Goal: Task Accomplishment & Management: Manage account settings

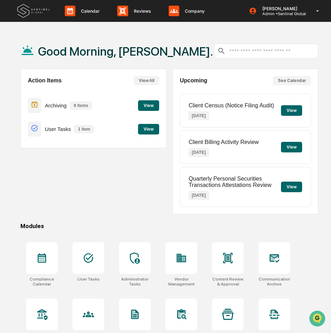
click at [112, 205] on div "Action Items View All Archiving 9 items View User Tasks 1 item View" at bounding box center [93, 142] width 146 height 146
click at [69, 204] on div "Action Items View All Archiving 9 items View User Tasks 1 item View" at bounding box center [93, 142] width 146 height 146
drag, startPoint x: 69, startPoint y: 204, endPoint x: 31, endPoint y: 197, distance: 38.7
click at [176, 7] on icon at bounding box center [174, 11] width 11 height 11
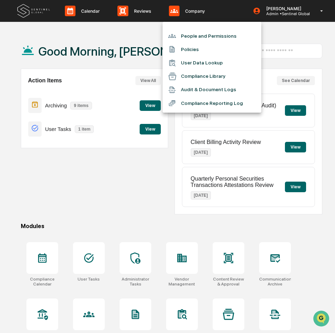
click at [187, 38] on li "People and Permissions" at bounding box center [211, 35] width 99 height 13
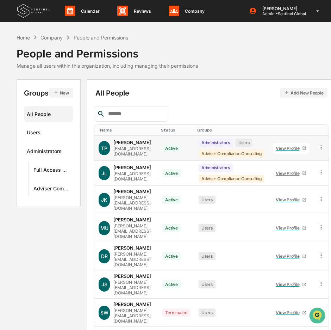
click at [149, 150] on div "[EMAIL_ADDRESS][DOMAIN_NAME]" at bounding box center [133, 151] width 41 height 11
click at [142, 148] on div "[PERSON_NAME] [EMAIL_ADDRESS][DOMAIN_NAME]" at bounding box center [133, 147] width 41 height 17
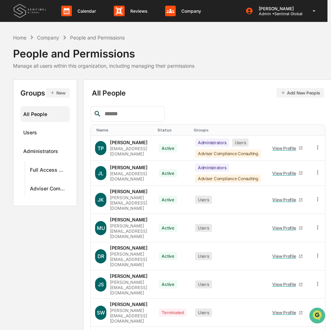
scroll to position [0, 20]
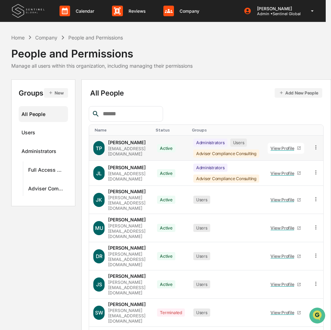
click at [319, 147] on icon at bounding box center [316, 147] width 7 height 7
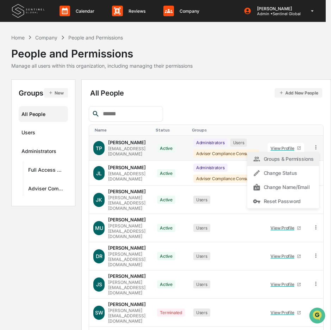
click at [296, 156] on div "Groups & Permissions" at bounding box center [283, 159] width 61 height 8
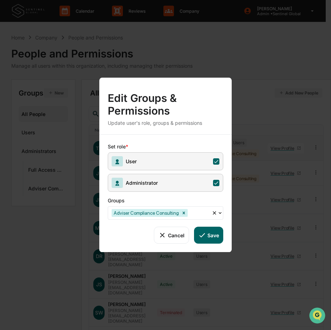
click at [209, 157] on span "User" at bounding box center [166, 161] width 116 height 18
click at [208, 232] on button "Save" at bounding box center [208, 234] width 29 height 17
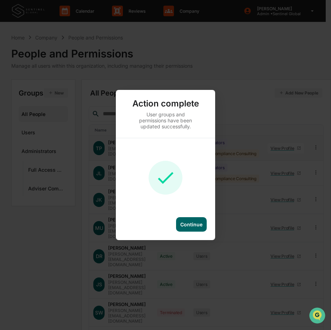
click at [188, 226] on div "Continue" at bounding box center [191, 224] width 22 height 6
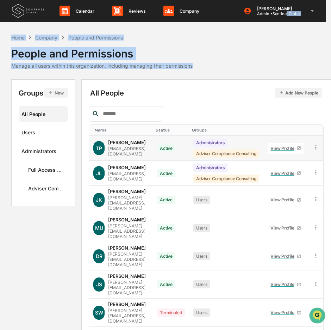
drag, startPoint x: 272, startPoint y: 14, endPoint x: 267, endPoint y: 62, distance: 48.5
click at [267, 62] on div "Calendar Manage Tasks Reviews Approval Management Company People, Data, Setting…" at bounding box center [160, 218] width 331 height 437
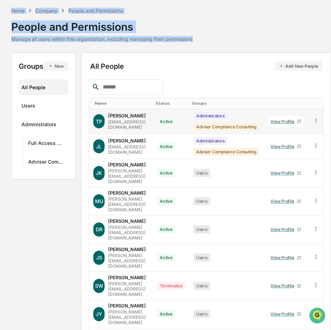
scroll to position [48, 20]
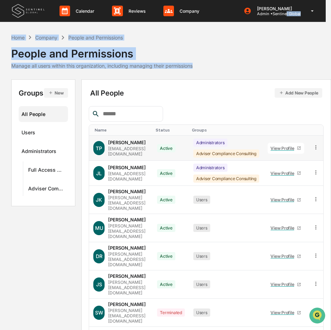
click at [259, 72] on div "Home Company People and Permissions People and Permissions Manage all users wit…" at bounding box center [160, 56] width 298 height 46
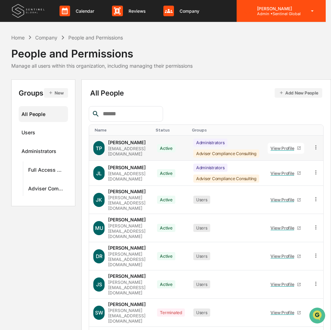
click at [273, 7] on p "[PERSON_NAME]" at bounding box center [276, 8] width 49 height 5
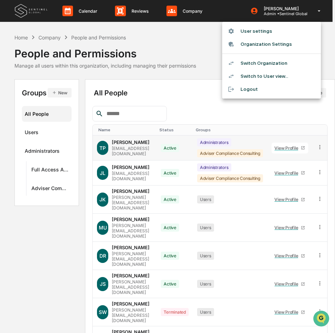
click at [263, 63] on li "Switch Organization" at bounding box center [271, 63] width 99 height 13
